Goal: Task Accomplishment & Management: Manage account settings

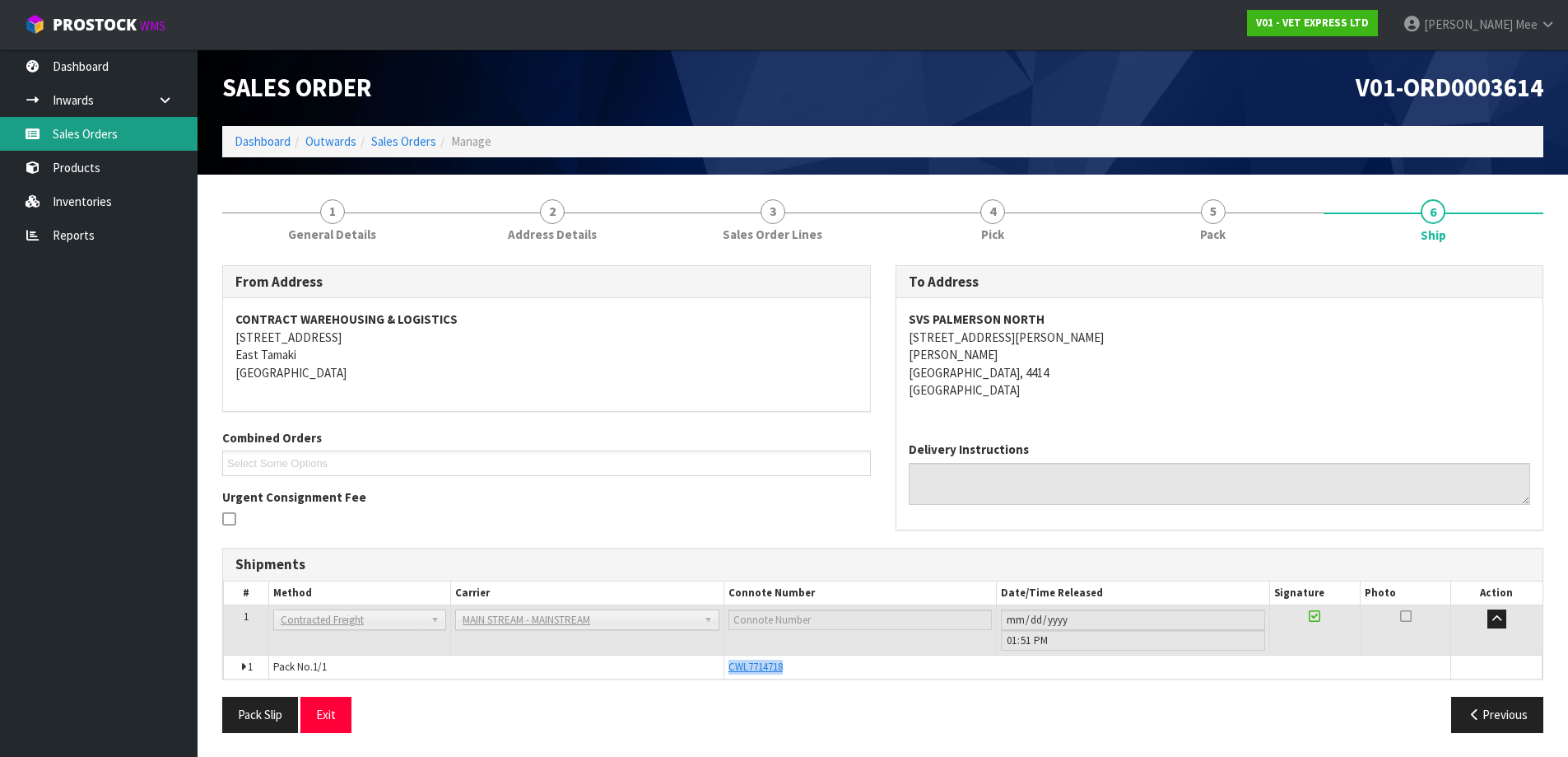
click at [72, 130] on link "Sales Orders" at bounding box center [99, 133] width 198 height 34
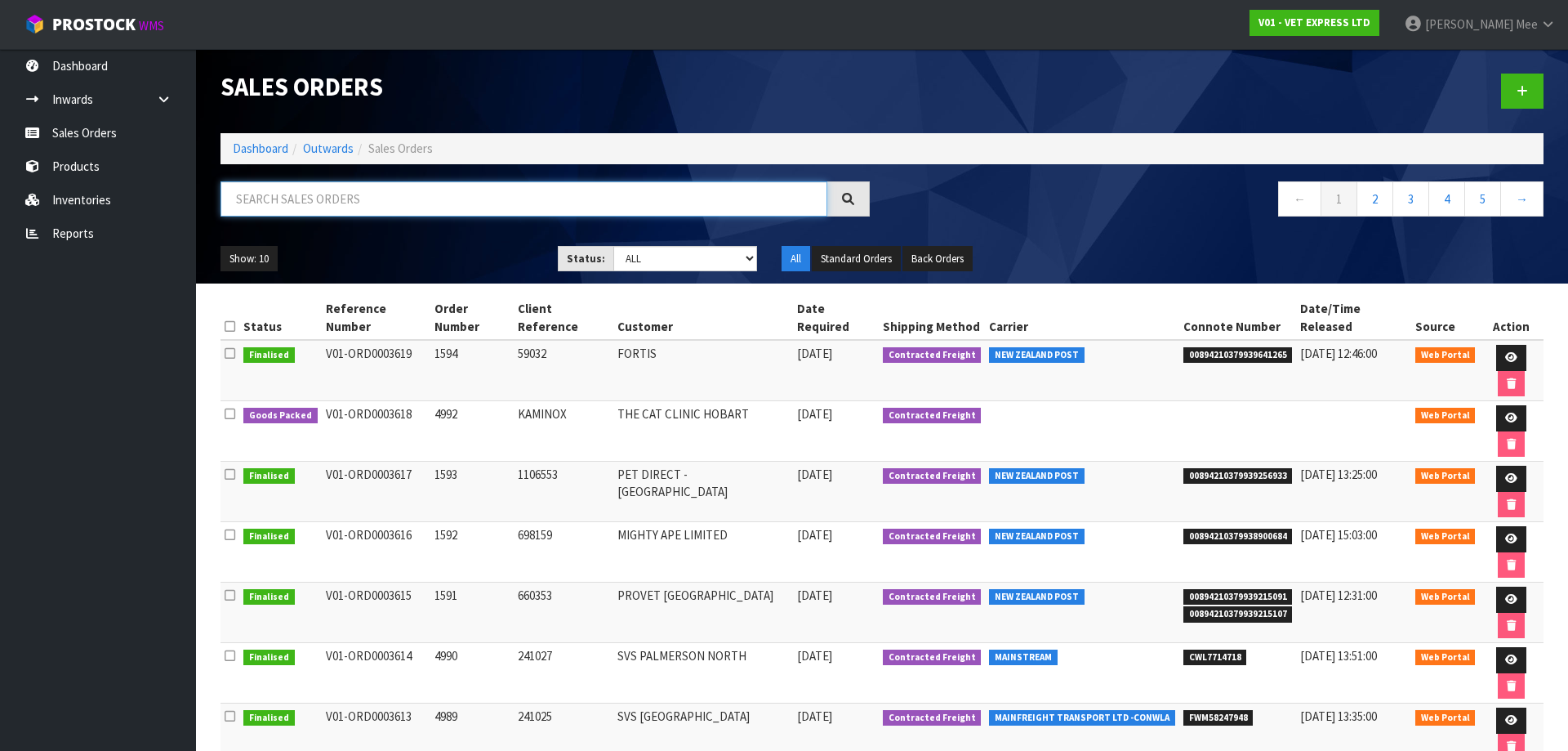
click at [359, 195] on input "text" at bounding box center [524, 199] width 607 height 35
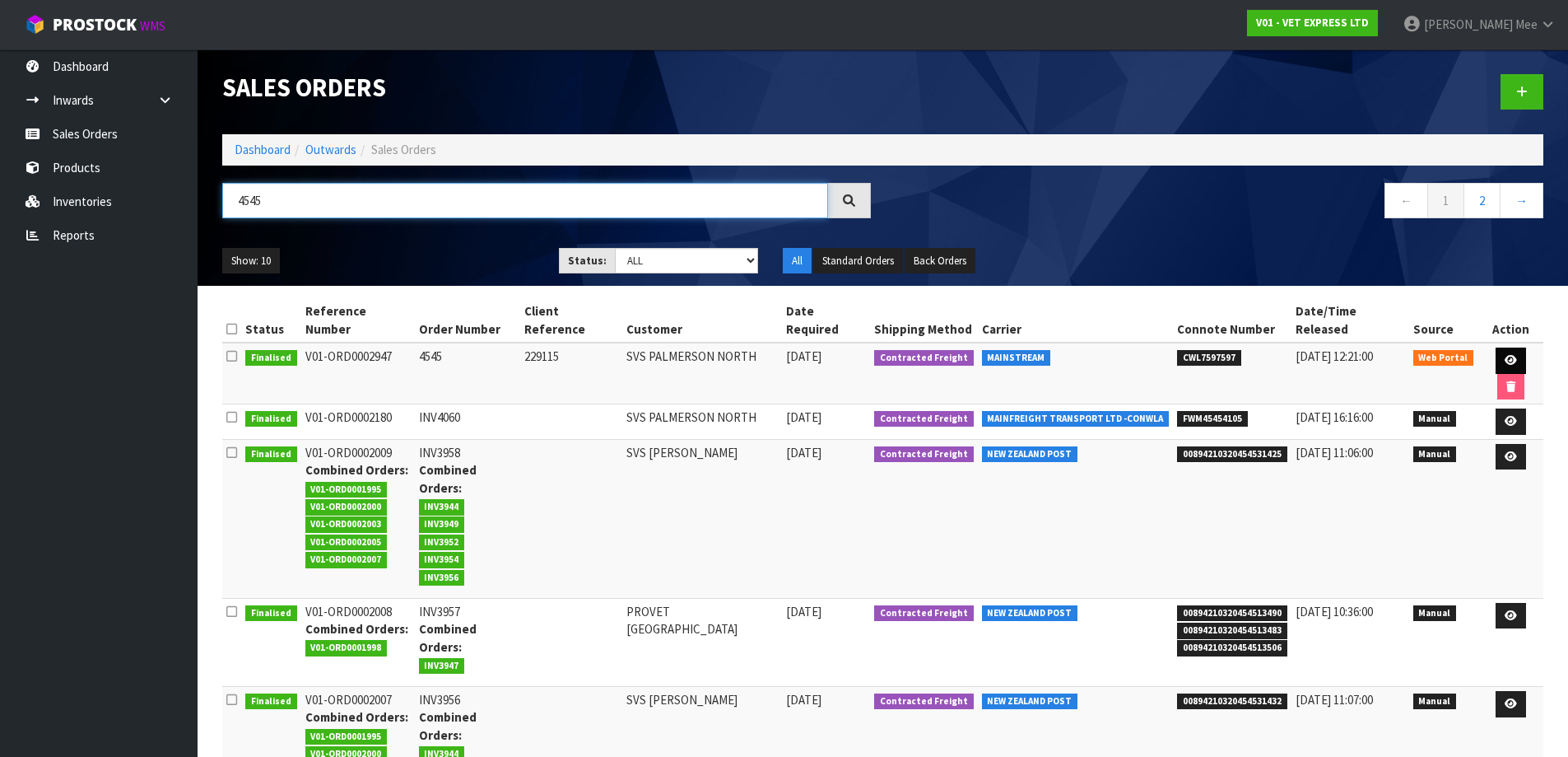
type input "4545"
click at [1505, 355] on icon at bounding box center [1511, 360] width 12 height 11
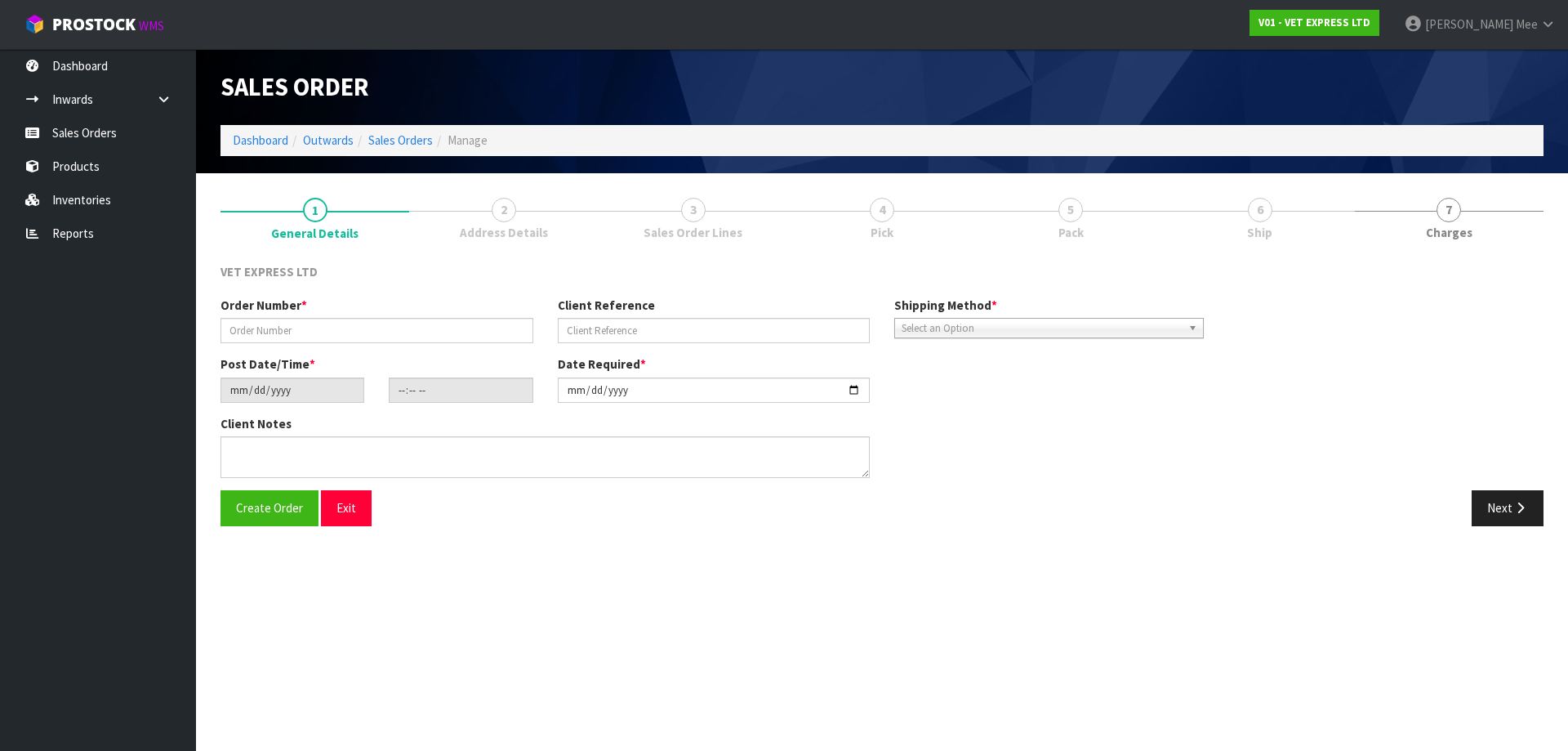
type input "4545"
type input "229115"
type input "[DATE]"
type input "17:18:00.000"
type input "[DATE]"
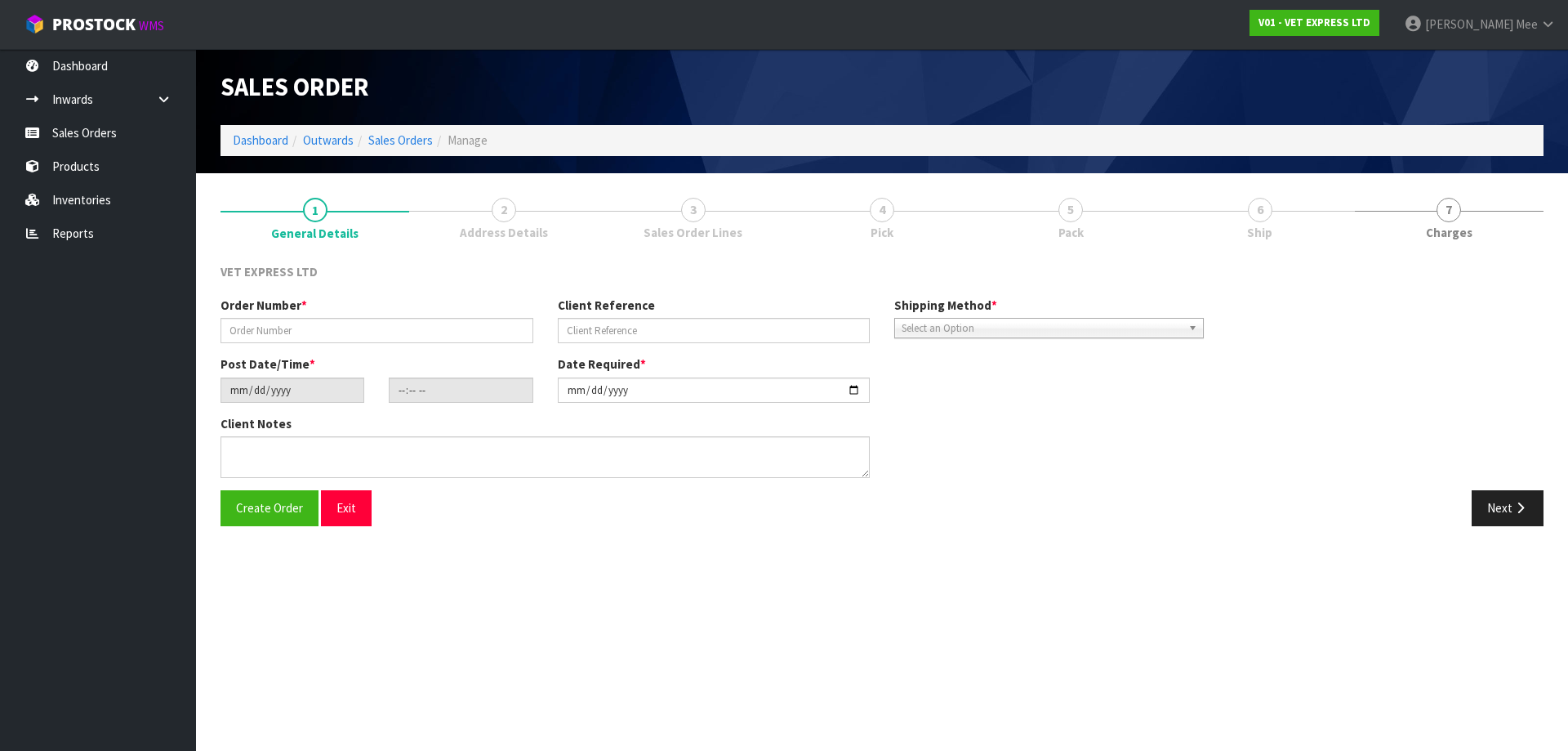
type textarea "BACK ORDER: 50304: SYNOQUIN EFA CAT CAPS 90 (3X30CAPS) X 14"
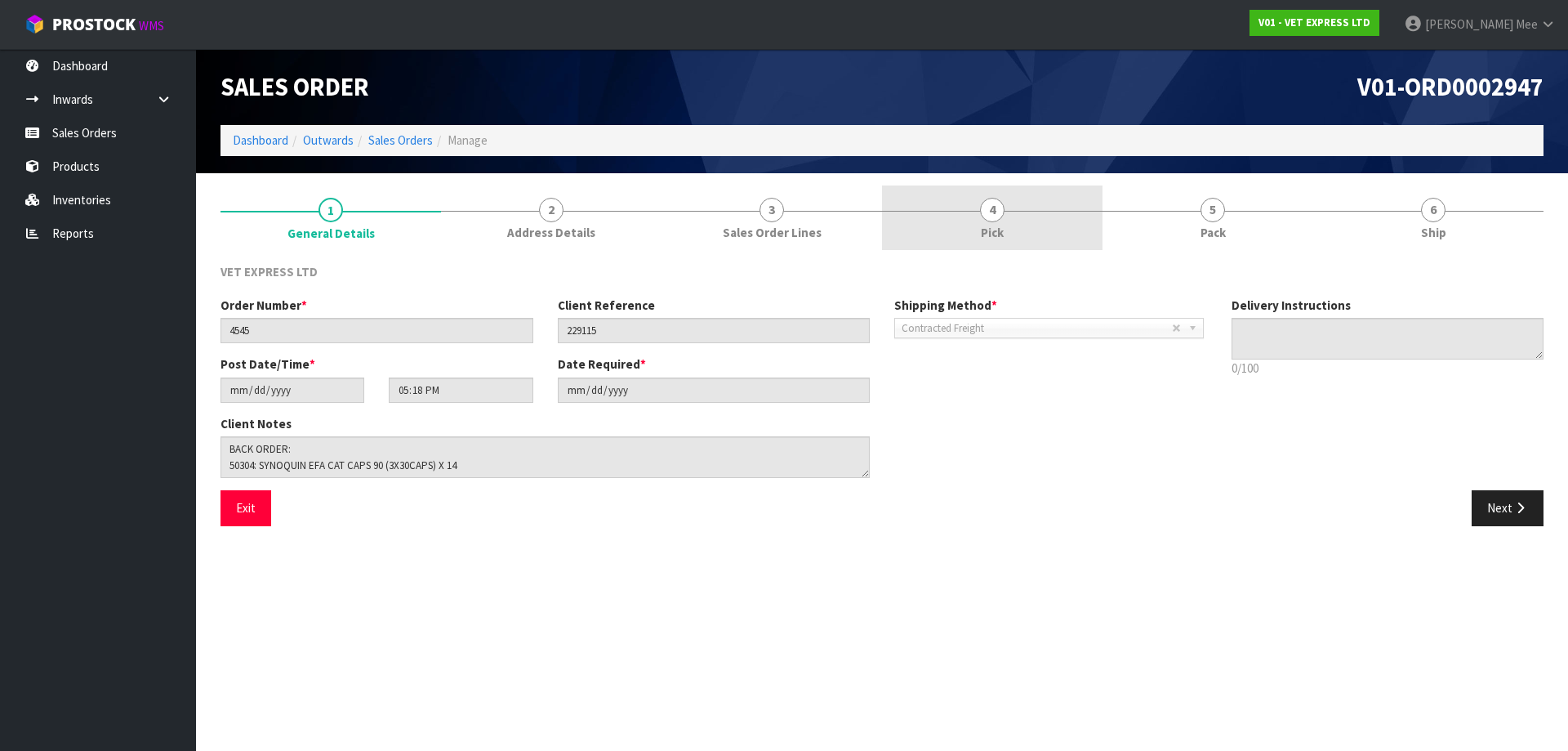
click at [974, 235] on link "4 Pick" at bounding box center [992, 218] width 221 height 65
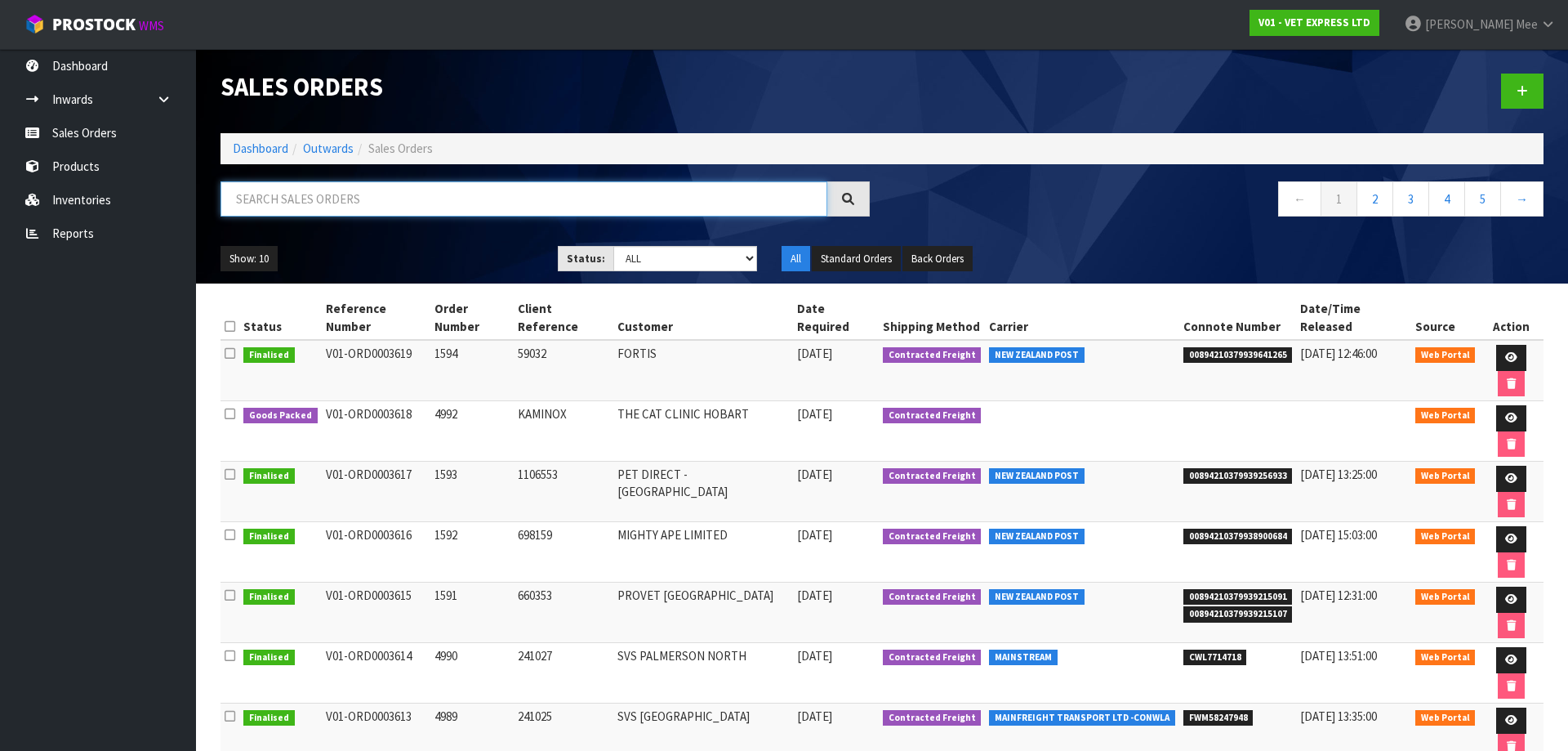
click at [304, 205] on input "text" at bounding box center [524, 199] width 607 height 35
type input "4576"
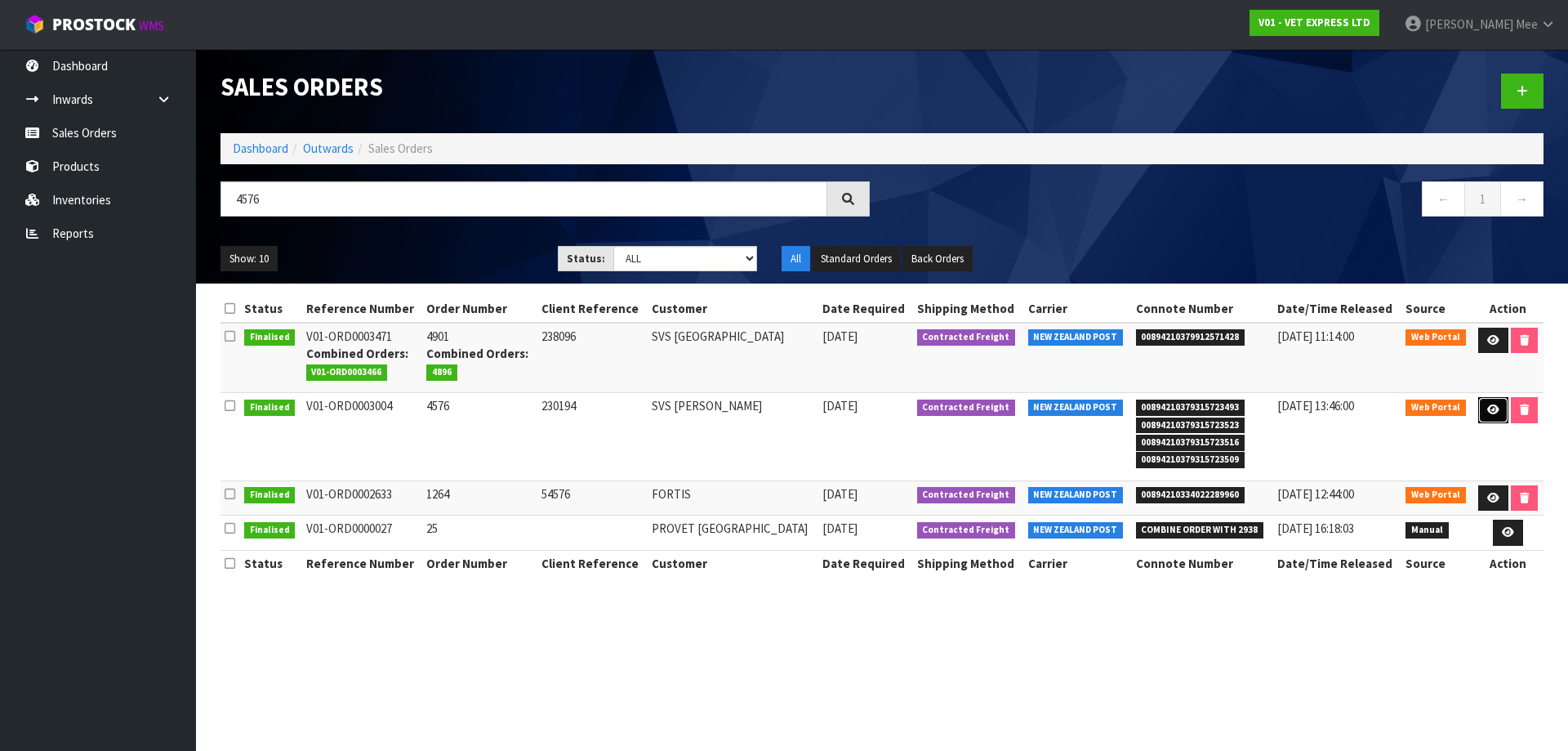
click at [1487, 405] on icon at bounding box center [1494, 410] width 12 height 11
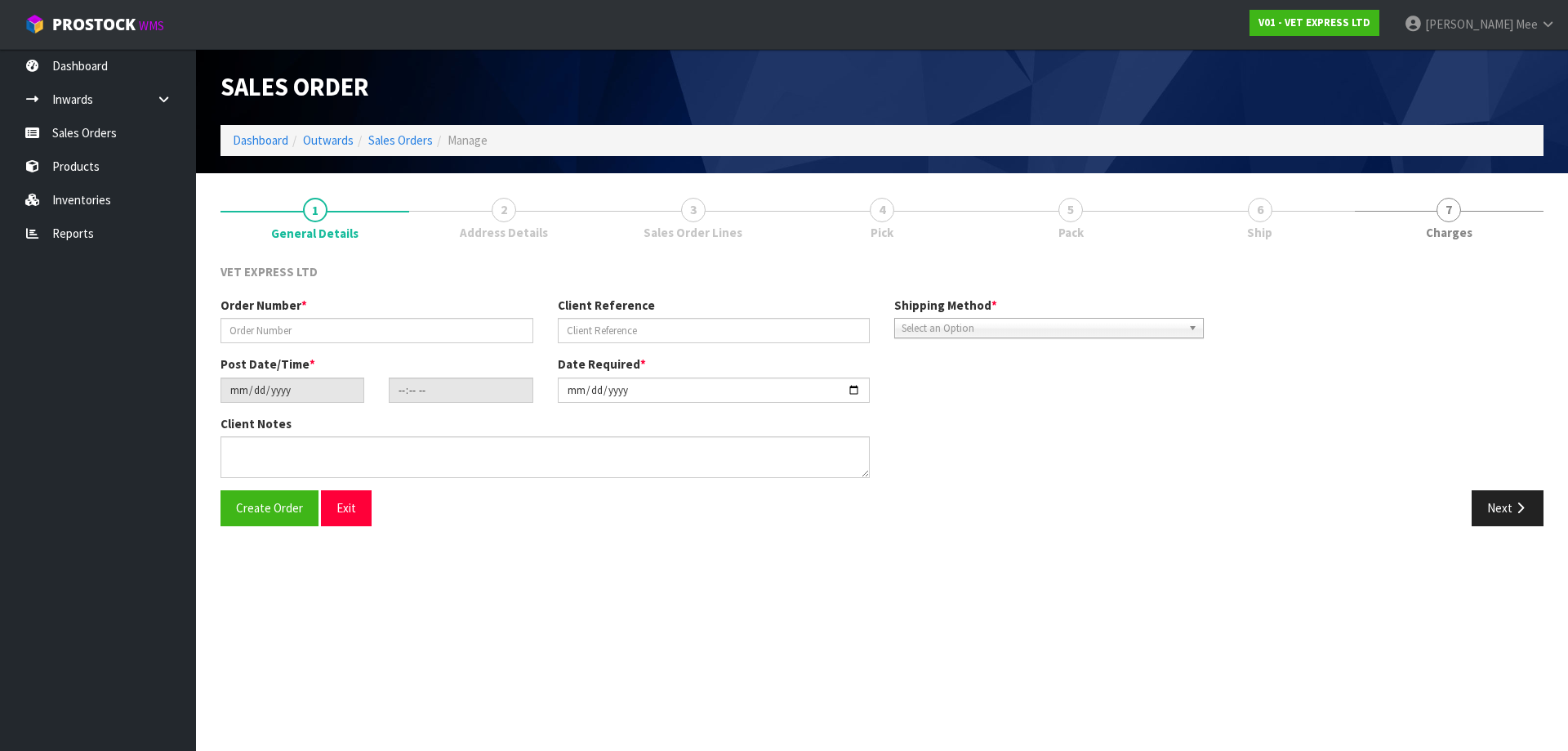
type input "4576"
type input "230194"
type input "[DATE]"
type input "13:08:00.000"
type input "[DATE]"
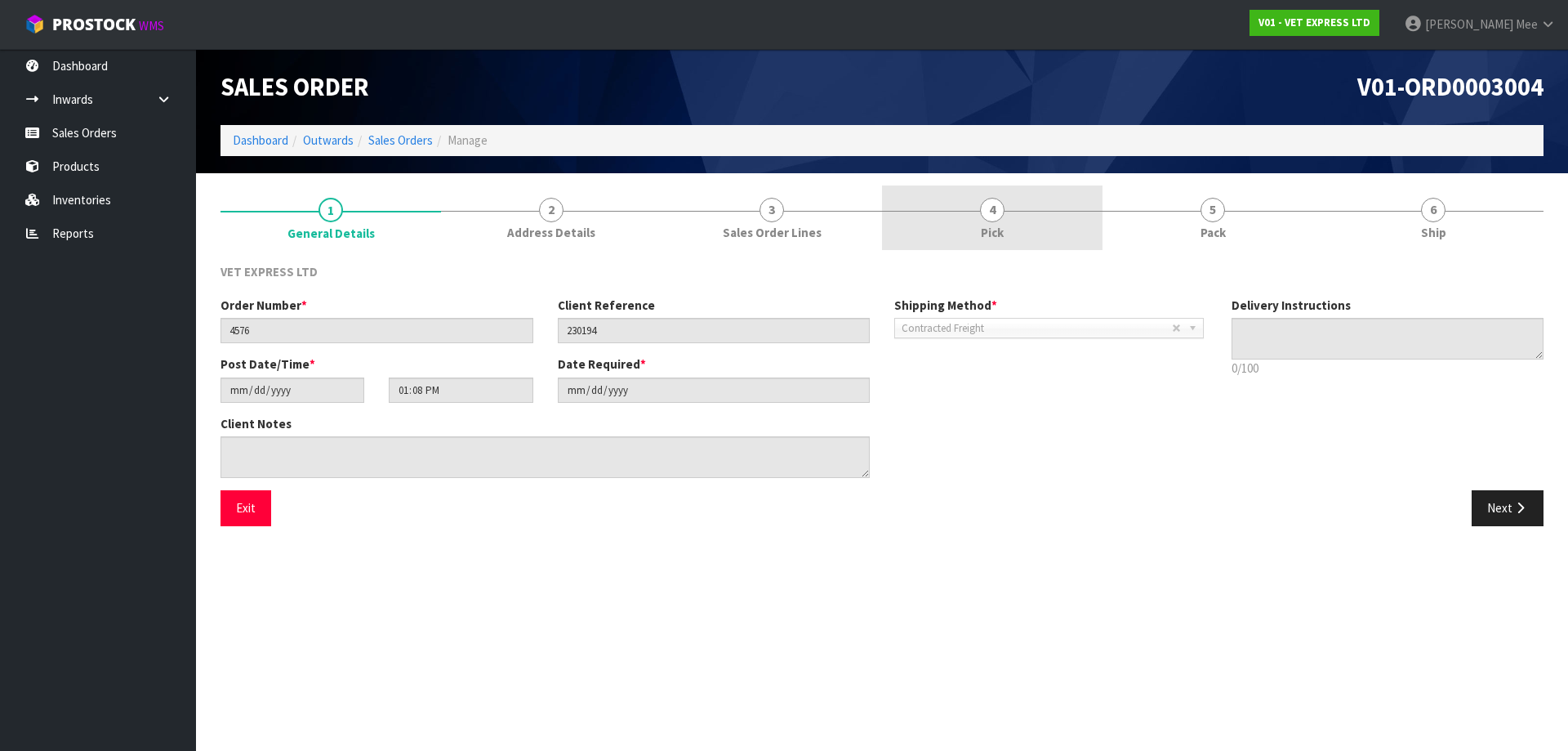
click at [1028, 224] on link "4 Pick" at bounding box center [992, 218] width 221 height 65
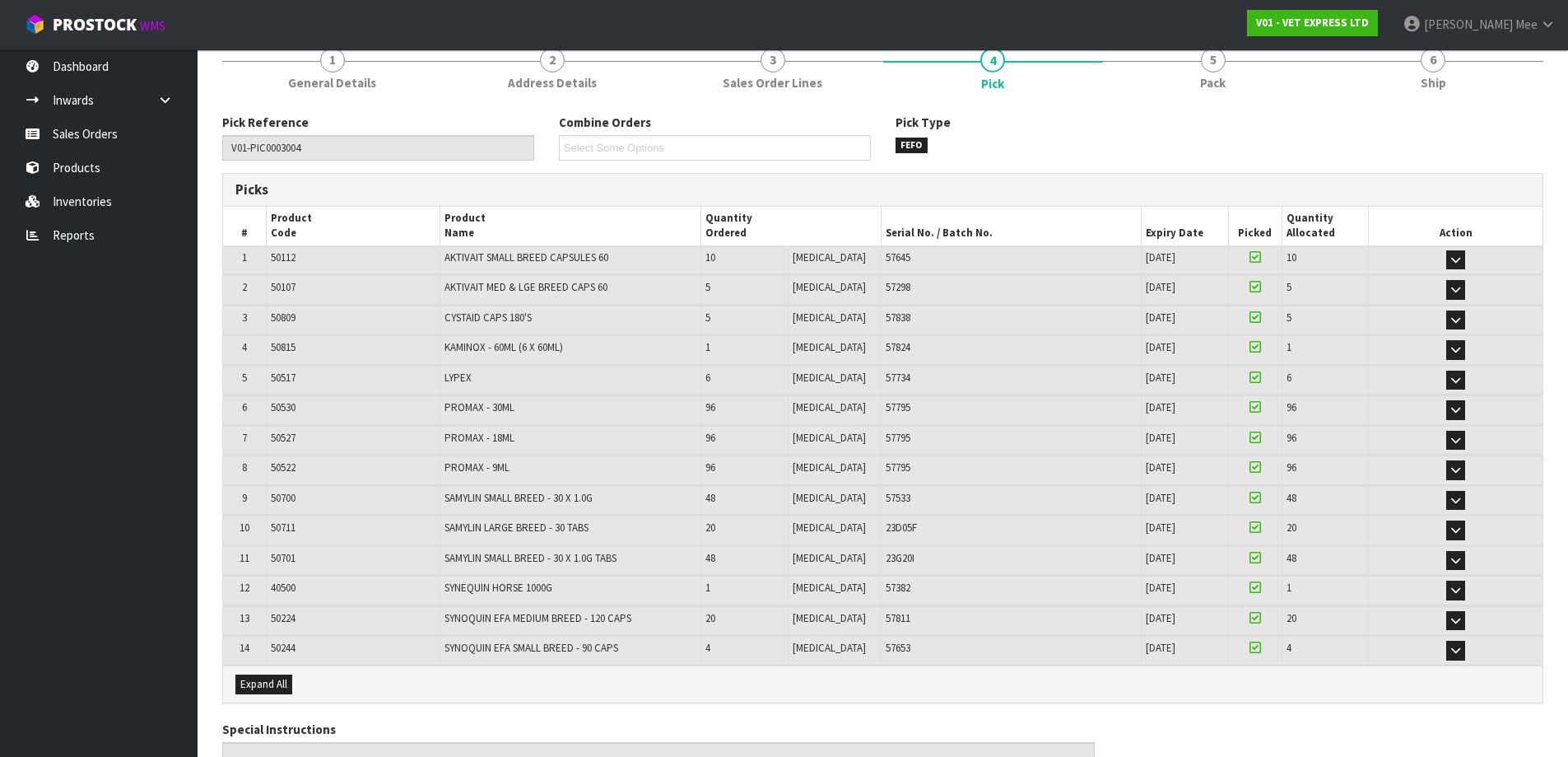
scroll to position [164, 0]
